Goal: Information Seeking & Learning: Learn about a topic

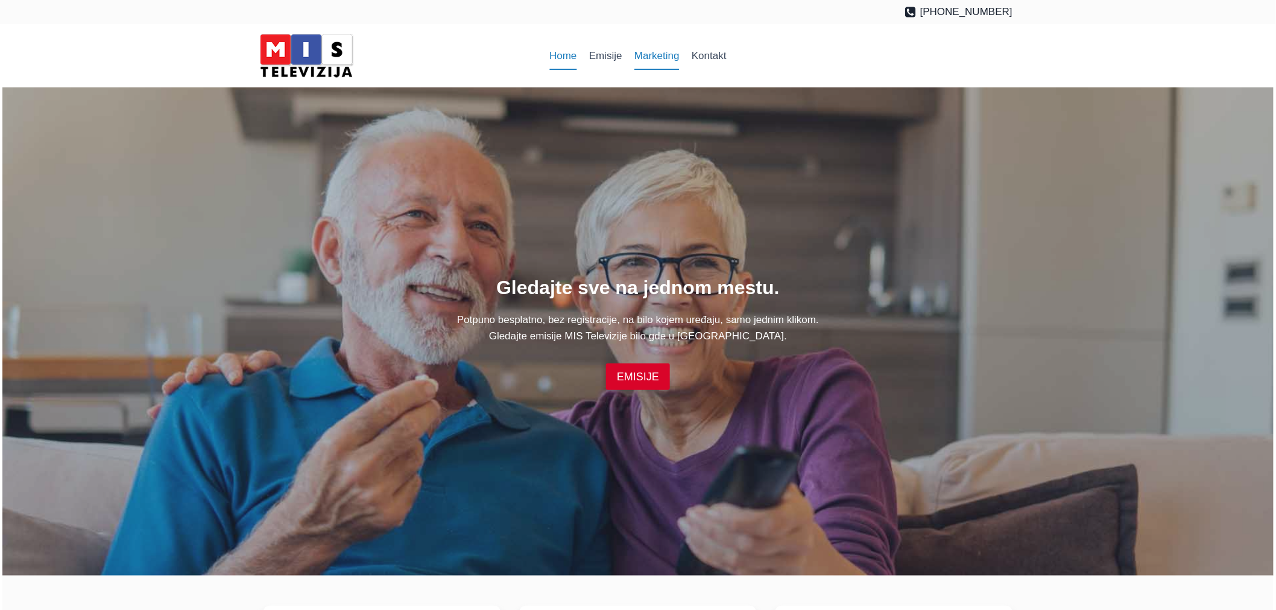
click at [660, 55] on link "Marketing" at bounding box center [656, 56] width 57 height 29
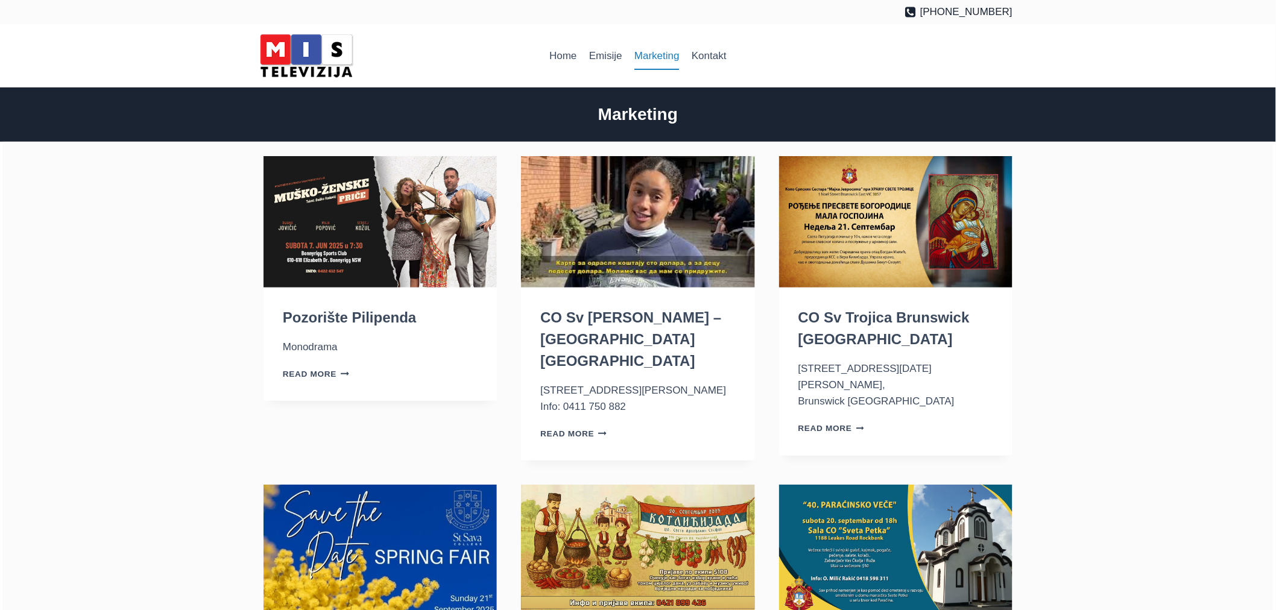
click at [356, 259] on img "Pozorište Pilipenda" at bounding box center [379, 221] width 233 height 131
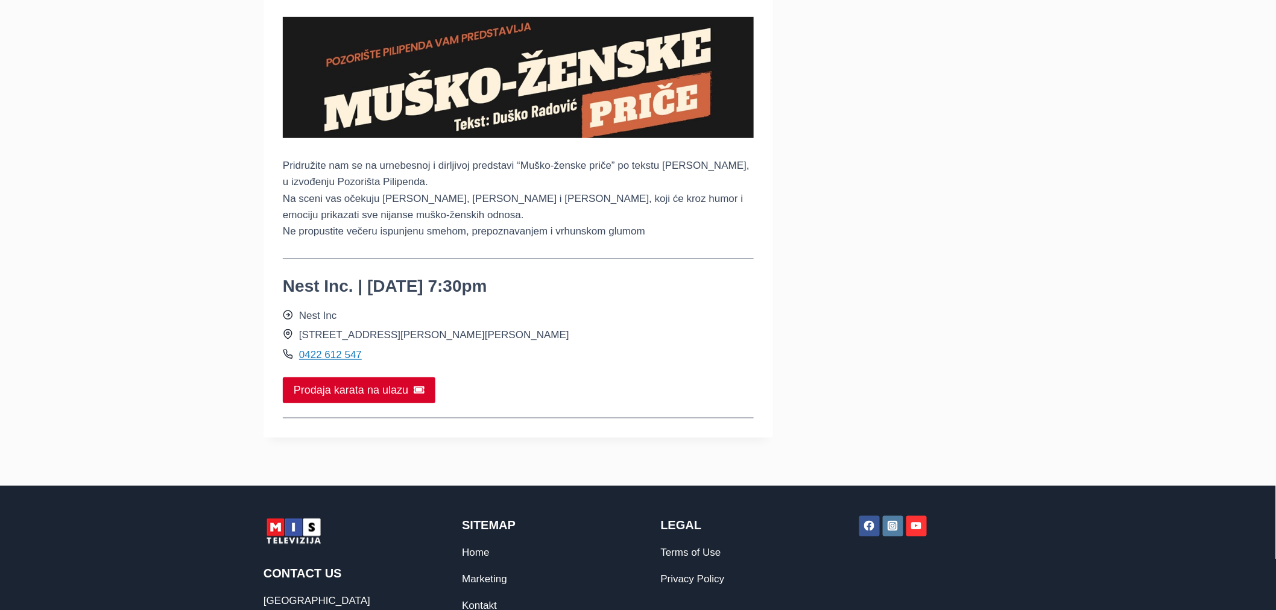
scroll to position [268, 0]
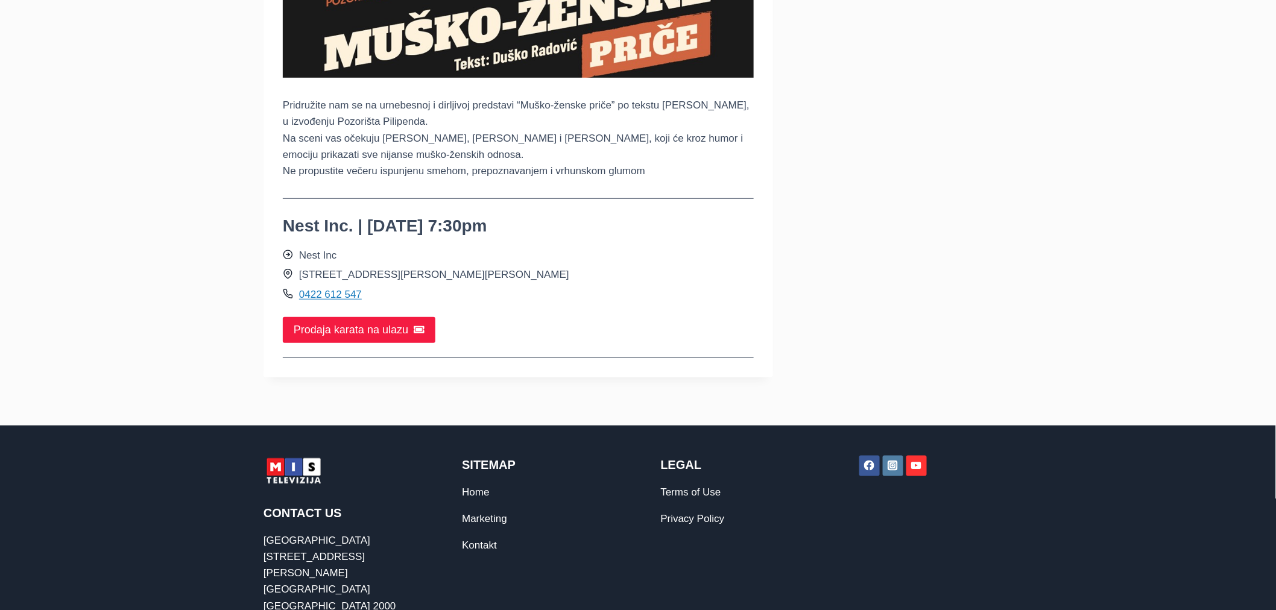
click at [374, 324] on span "Prodaja karata na ulazu" at bounding box center [351, 329] width 115 height 17
click at [362, 335] on span "Prodaja karata na ulazu" at bounding box center [351, 329] width 115 height 17
click at [342, 335] on span "Prodaja karata na ulazu" at bounding box center [351, 329] width 115 height 17
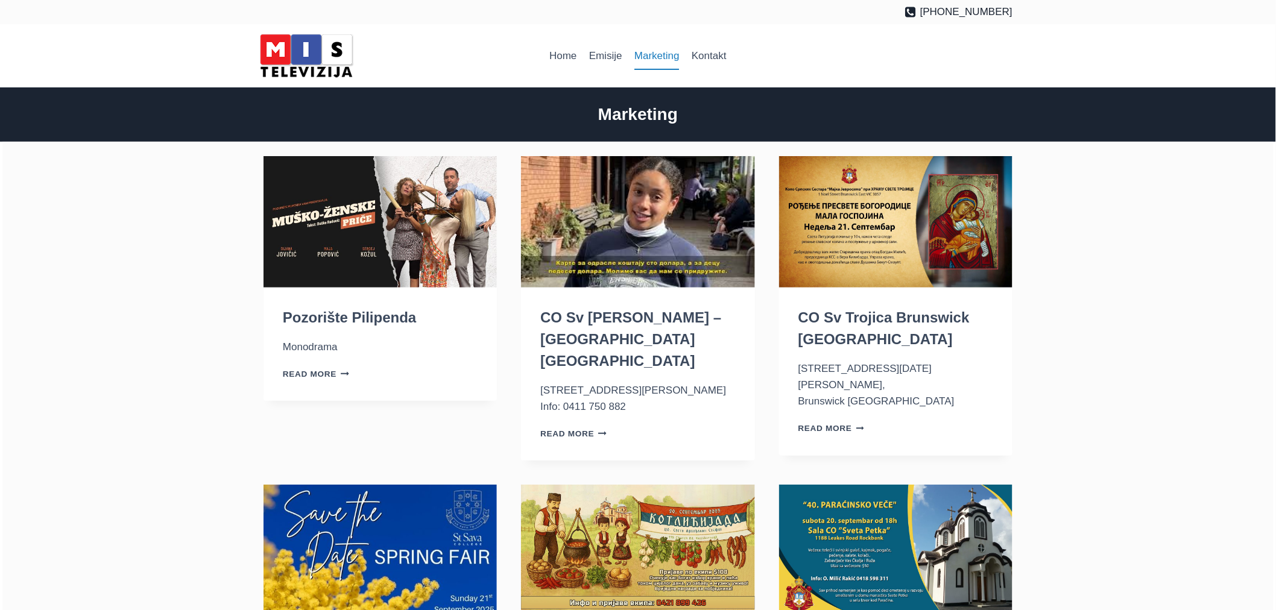
click at [383, 230] on img "Pozorište Pilipenda" at bounding box center [379, 221] width 233 height 131
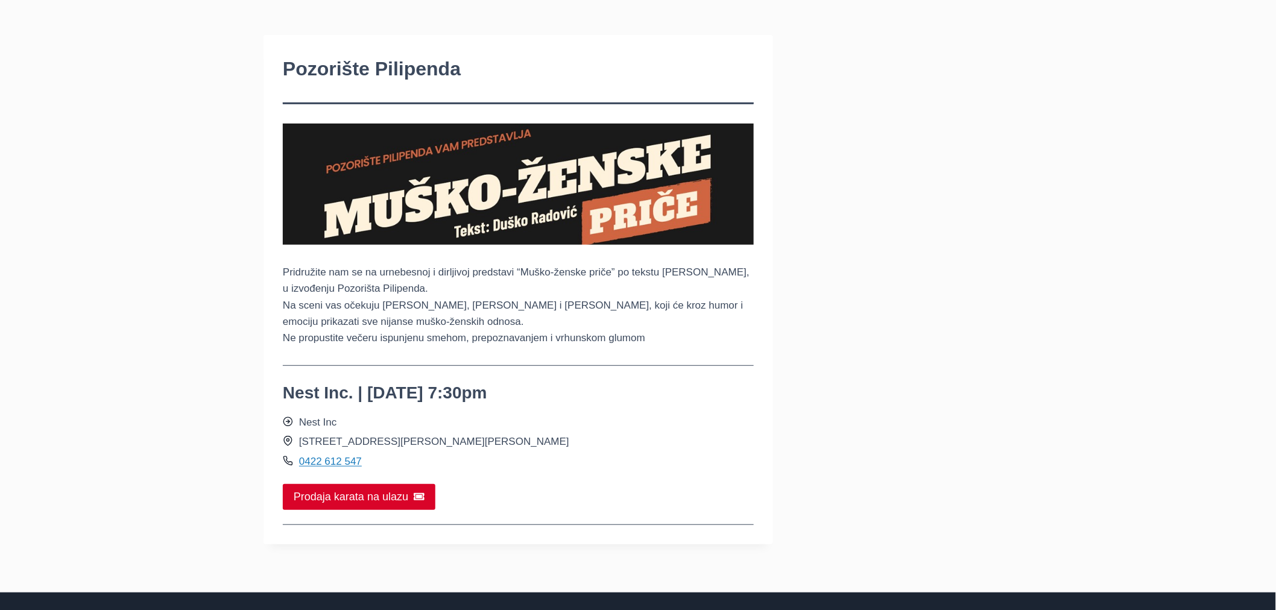
scroll to position [134, 0]
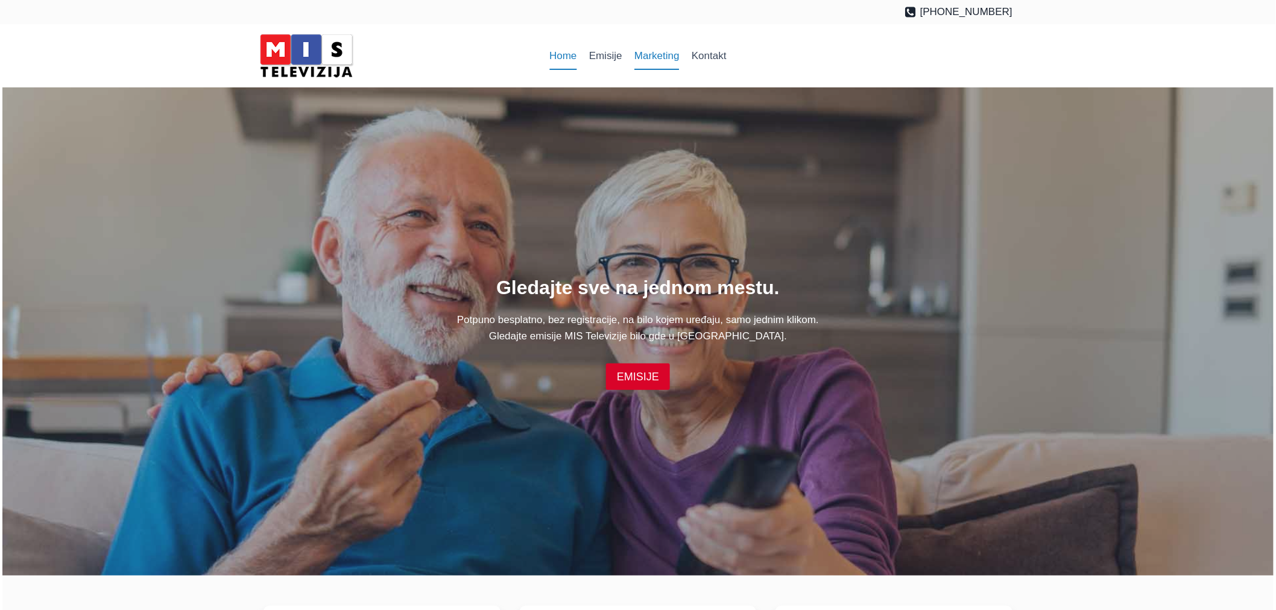
click at [652, 51] on link "Marketing" at bounding box center [656, 56] width 57 height 29
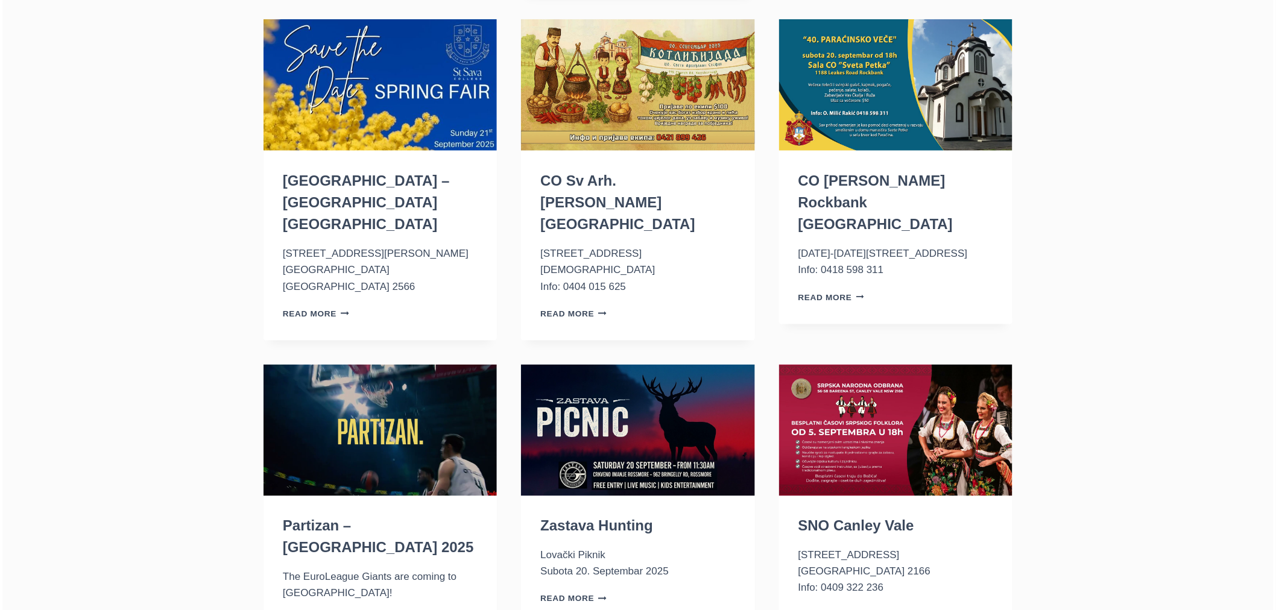
scroll to position [468, 0]
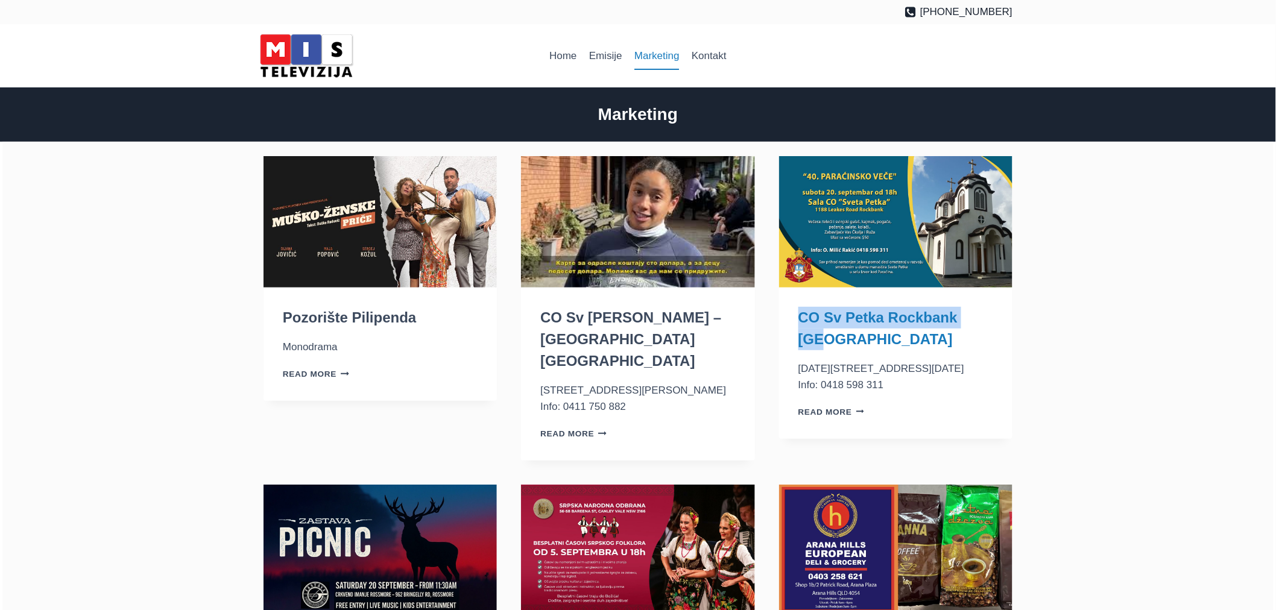
drag, startPoint x: 795, startPoint y: 320, endPoint x: 975, endPoint y: 323, distance: 180.9
click at [975, 323] on div "CO Sv Petka Rockbank VIC 1188-1210 Leakes Rd Rockbank VIC 3335 Info: 0418 598 3…" at bounding box center [895, 364] width 233 height 152
copy link "CO Sv Petka Rockbank VIC"
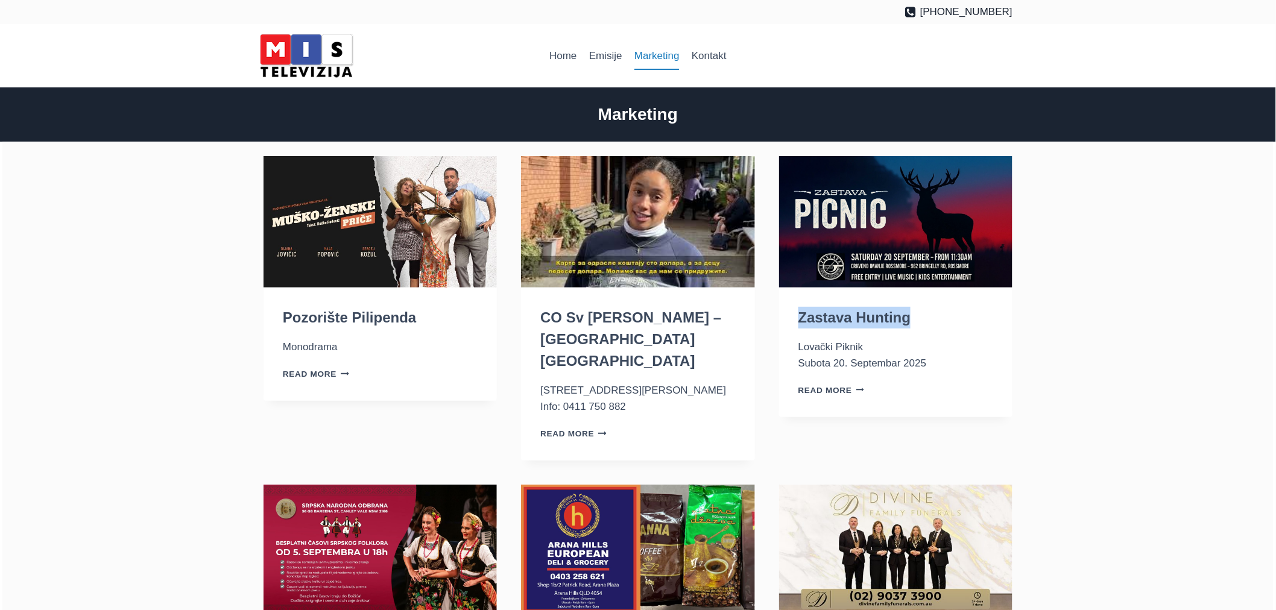
drag, startPoint x: 792, startPoint y: 316, endPoint x: 913, endPoint y: 318, distance: 121.8
click at [913, 318] on div "Zastava Hunting Lovački Piknik [DATE] Read More Zastava Hunting Continue" at bounding box center [895, 353] width 233 height 130
copy link "Zastava Hunting"
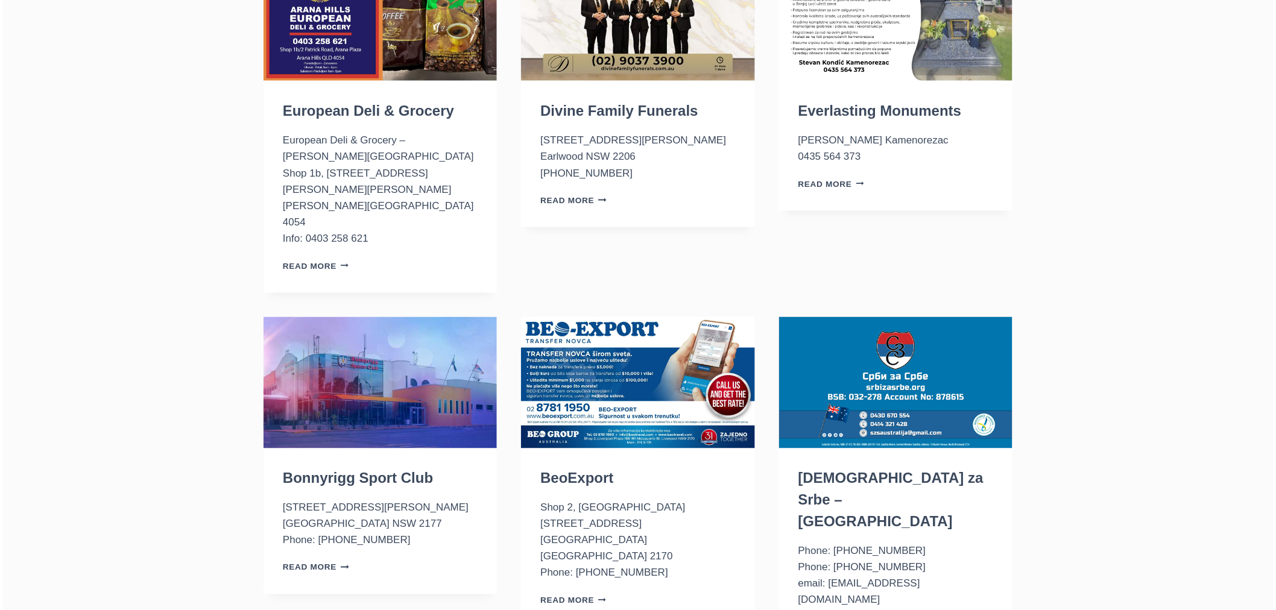
scroll to position [603, 0]
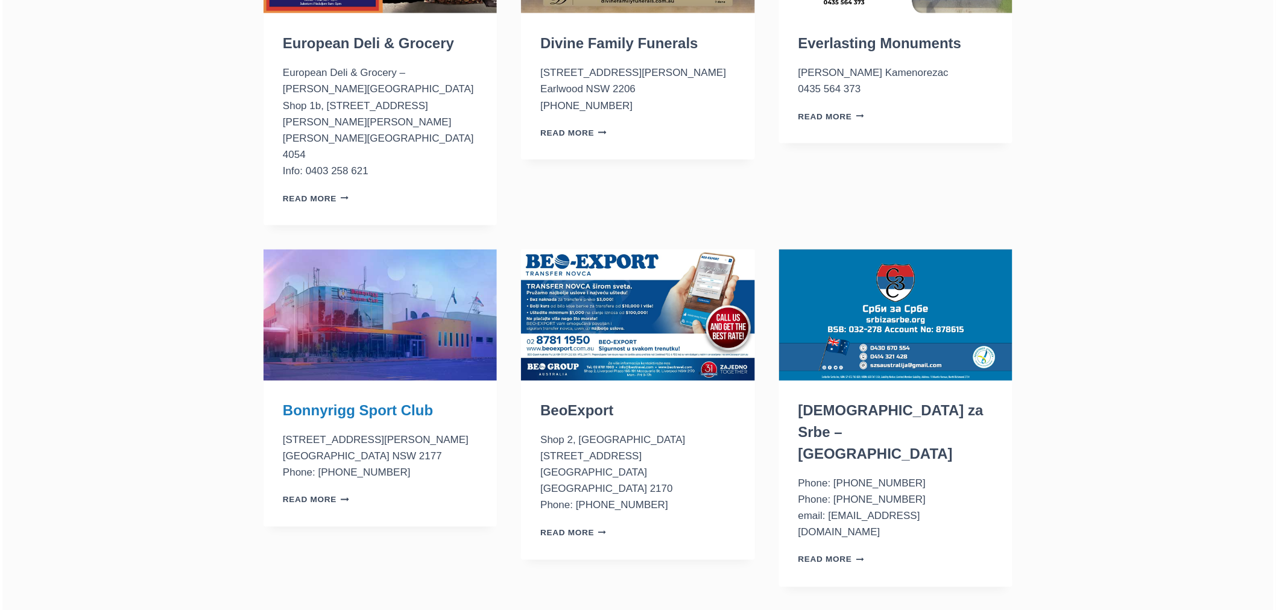
click at [357, 403] on link "Bonnyrigg Sport Club" at bounding box center [358, 411] width 150 height 16
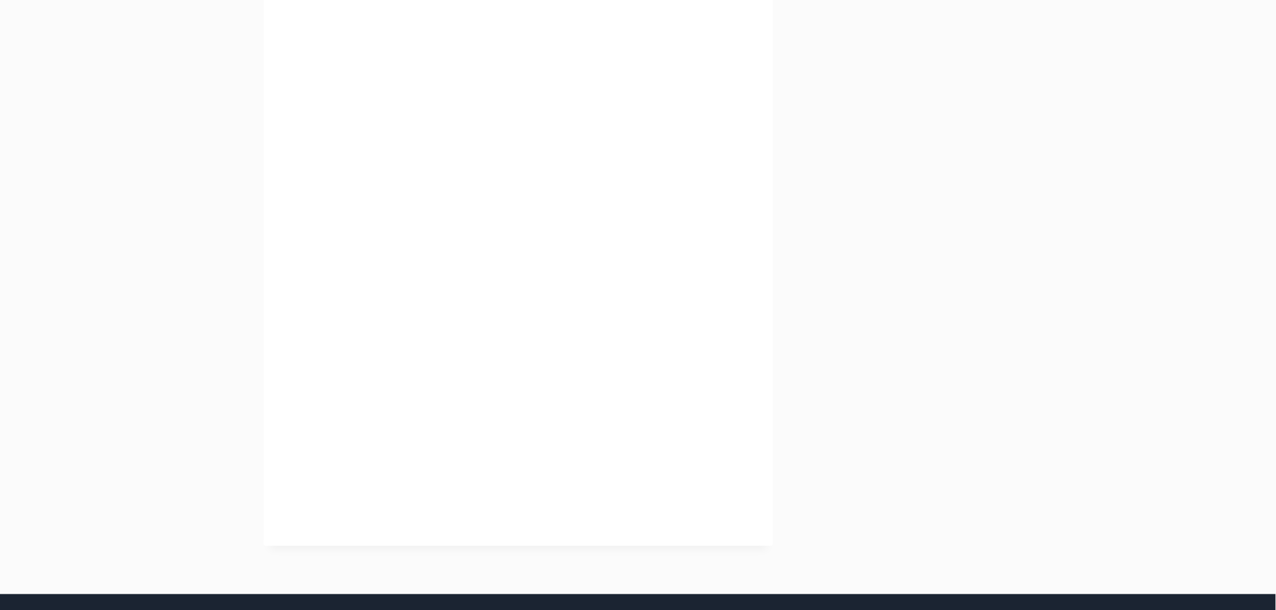
scroll to position [335, 0]
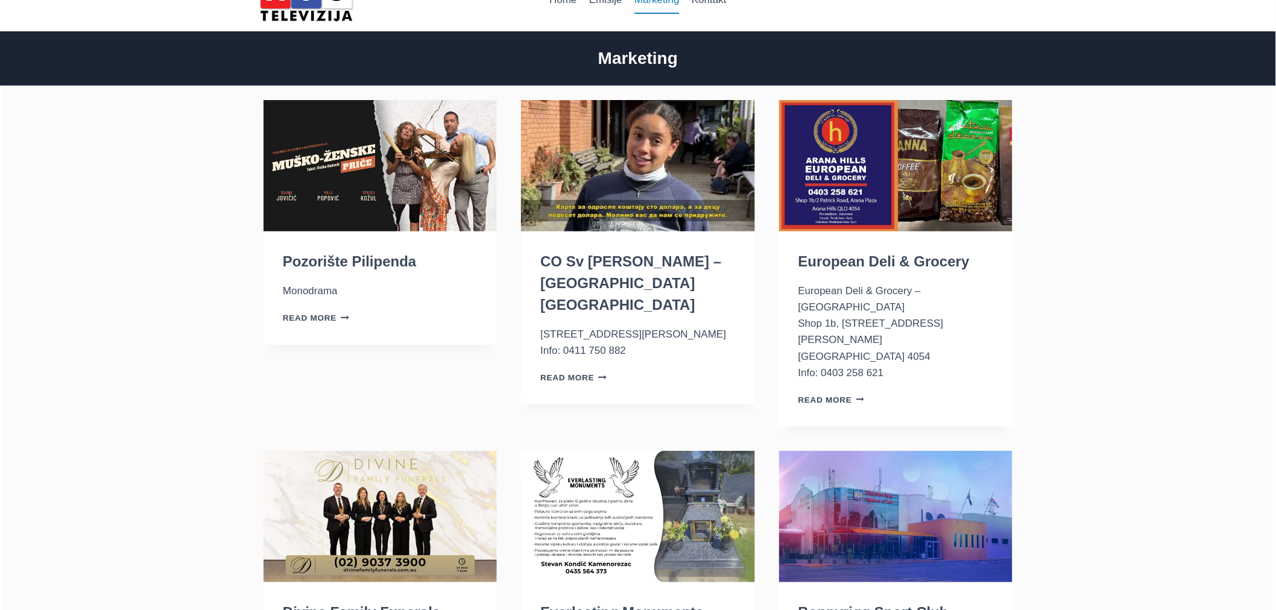
scroll to position [201, 0]
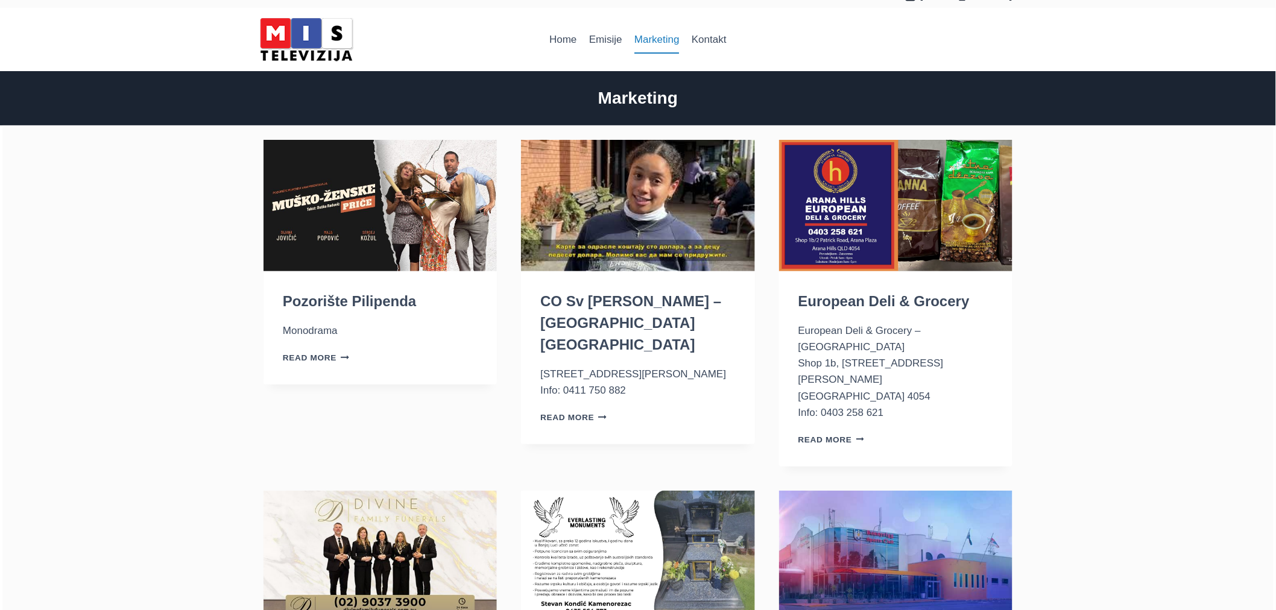
scroll to position [0, 0]
